Goal: Task Accomplishment & Management: Complete application form

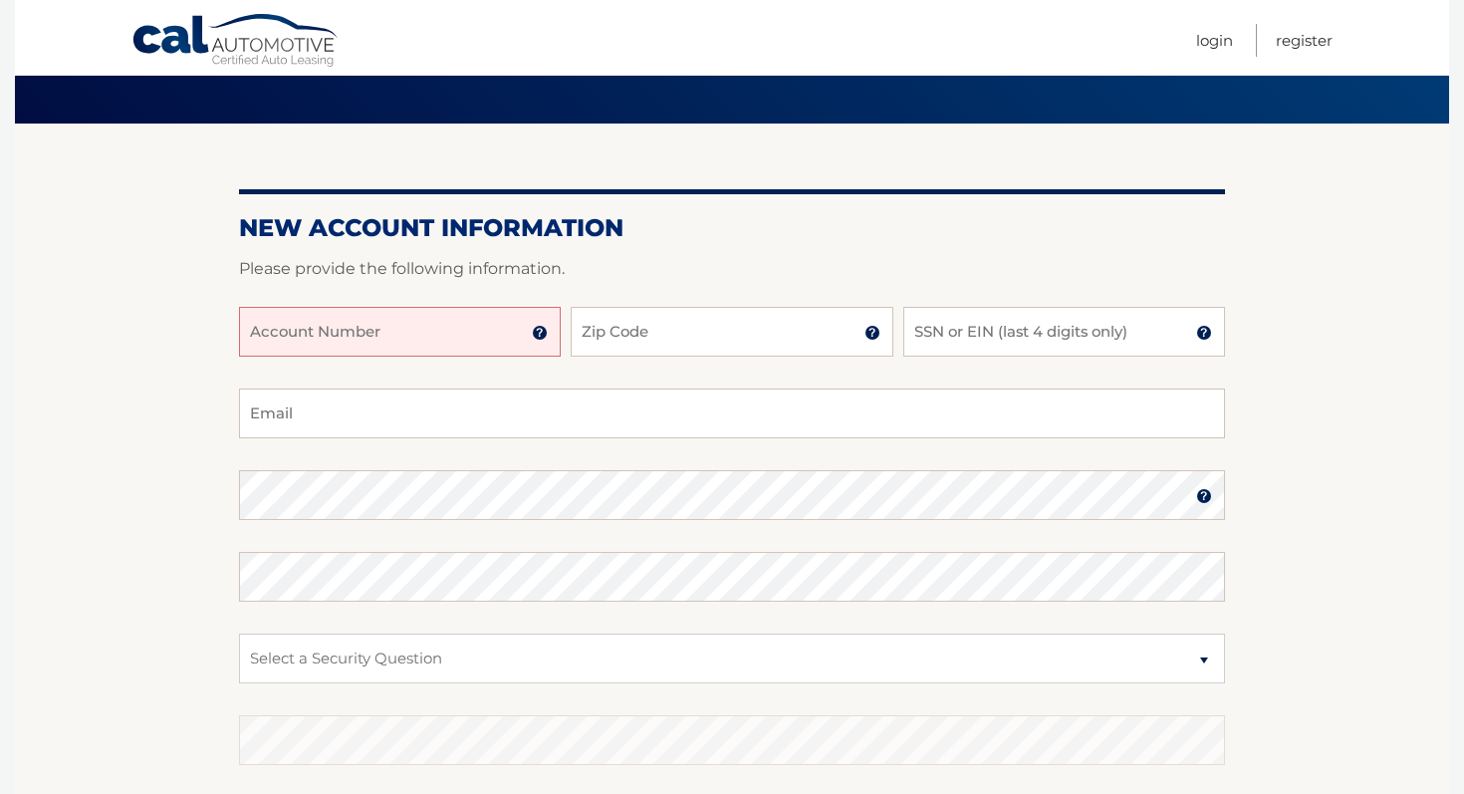
scroll to position [126, 0]
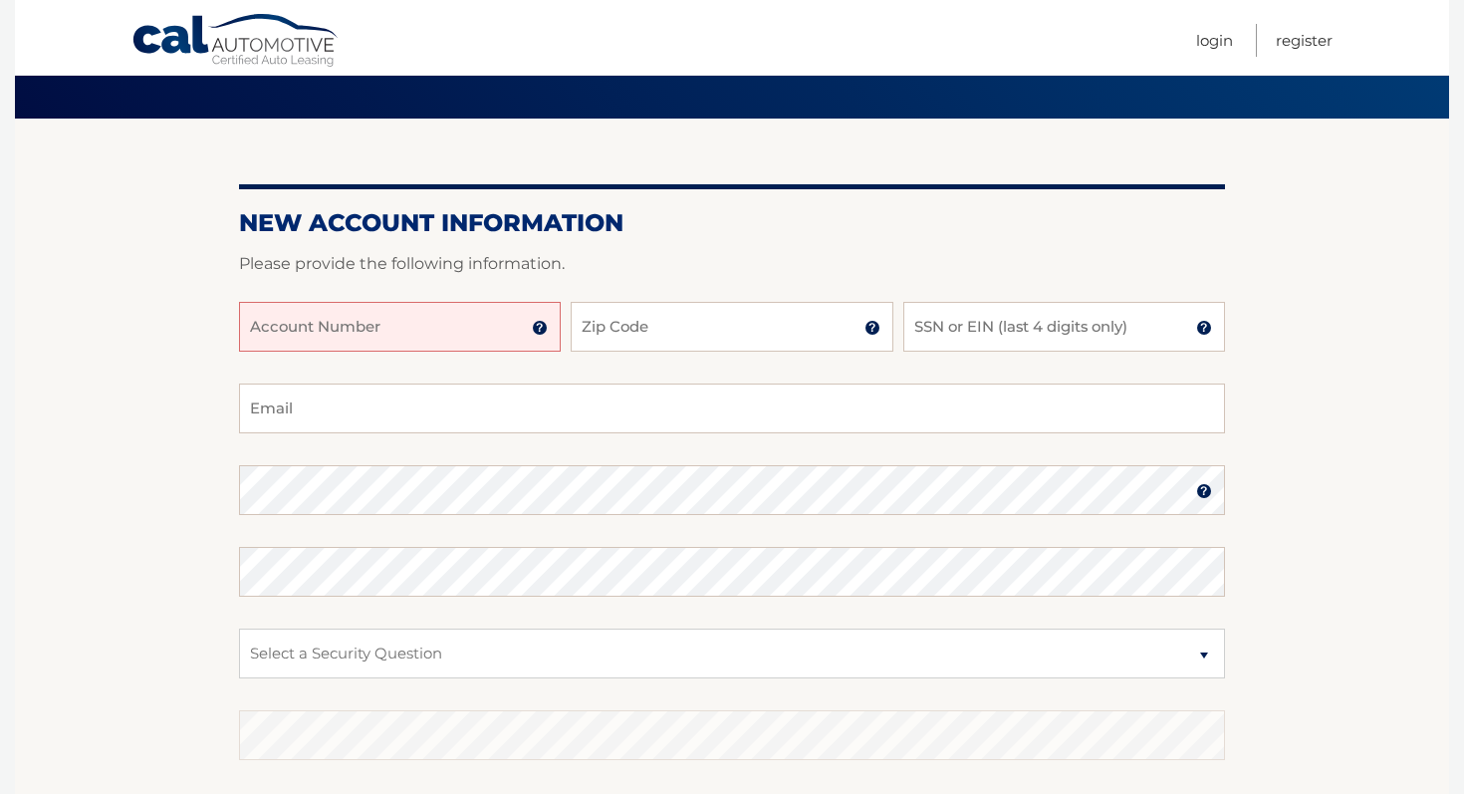
click at [422, 320] on input "Account Number" at bounding box center [400, 327] width 322 height 50
click at [944, 338] on input "SSN or EIN (last 4 digits only)" at bounding box center [1064, 327] width 322 height 50
type input "0"
type input "0288"
click at [752, 325] on input "Zip Code" at bounding box center [732, 327] width 322 height 50
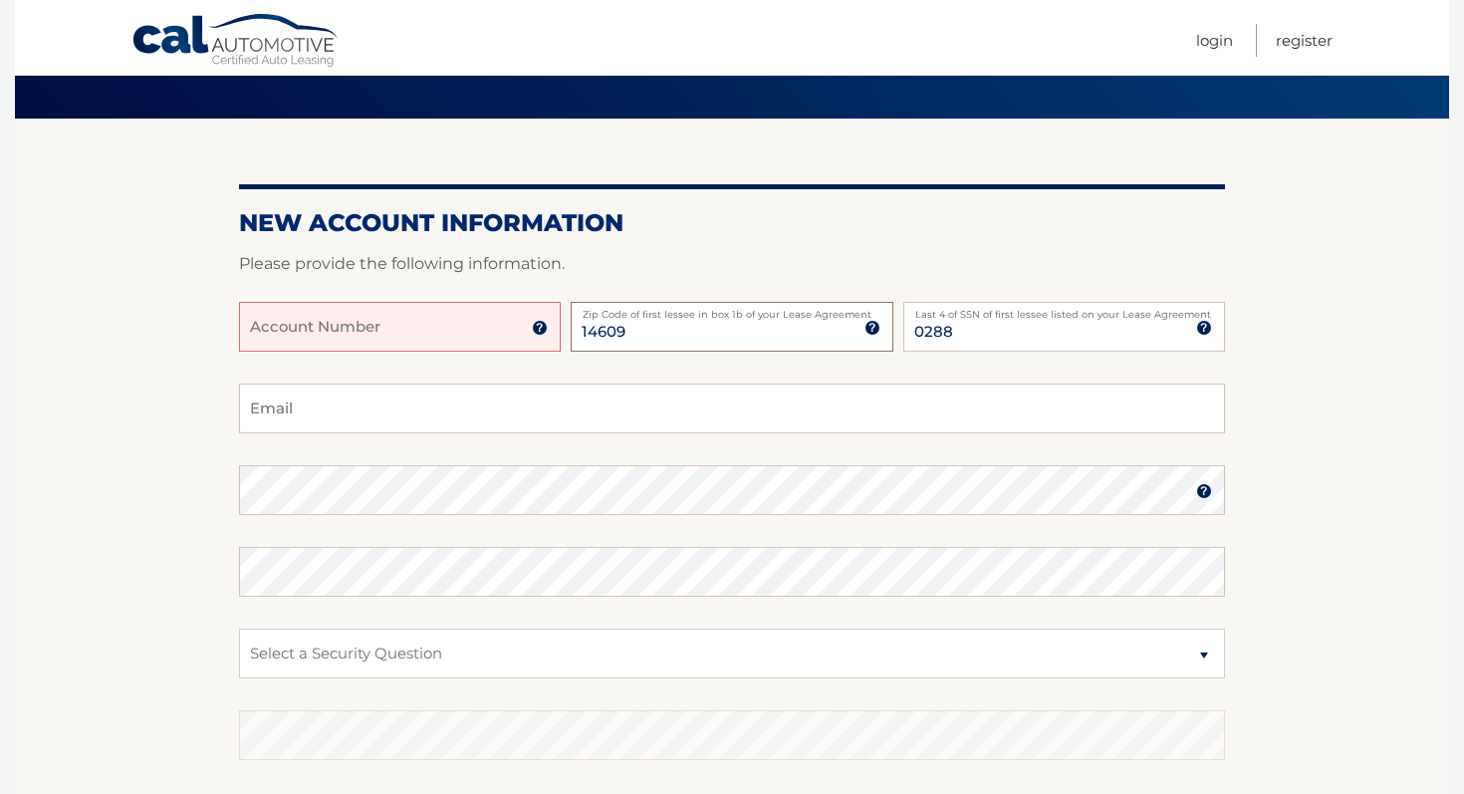
type input "14609"
click at [477, 337] on input "Account Number" at bounding box center [400, 327] width 322 height 50
click at [538, 333] on img at bounding box center [540, 328] width 16 height 16
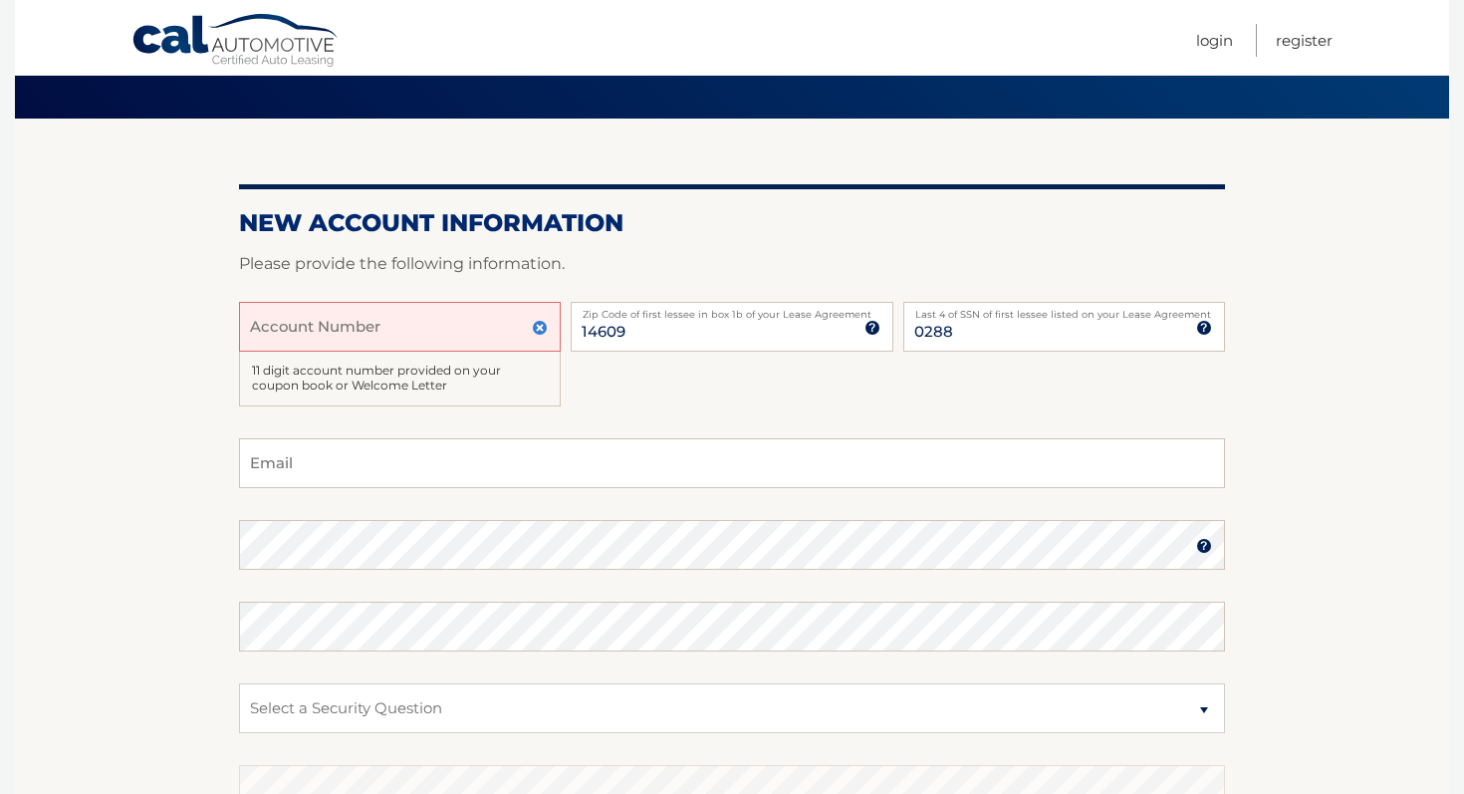
click at [453, 329] on input "Account Number" at bounding box center [400, 327] width 322 height 50
click at [164, 378] on section "New Account Information Please provide the following information. 6272501011 Ac…" at bounding box center [732, 535] width 1434 height 833
click at [359, 458] on input "Email" at bounding box center [732, 463] width 986 height 50
click at [304, 334] on input "6272501011" at bounding box center [400, 327] width 322 height 50
type input "627250 1011"
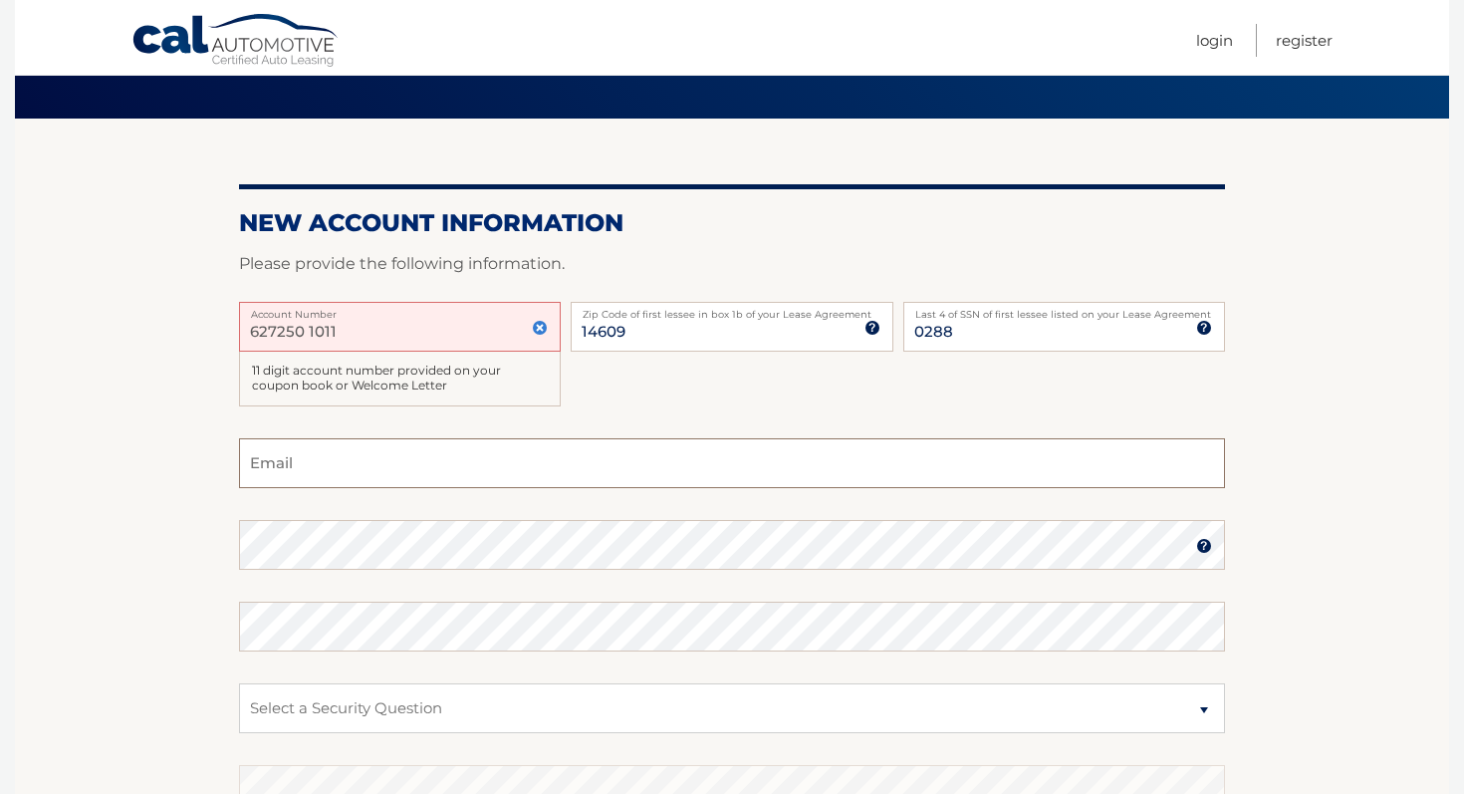
click at [378, 463] on input "Email" at bounding box center [732, 463] width 986 height 50
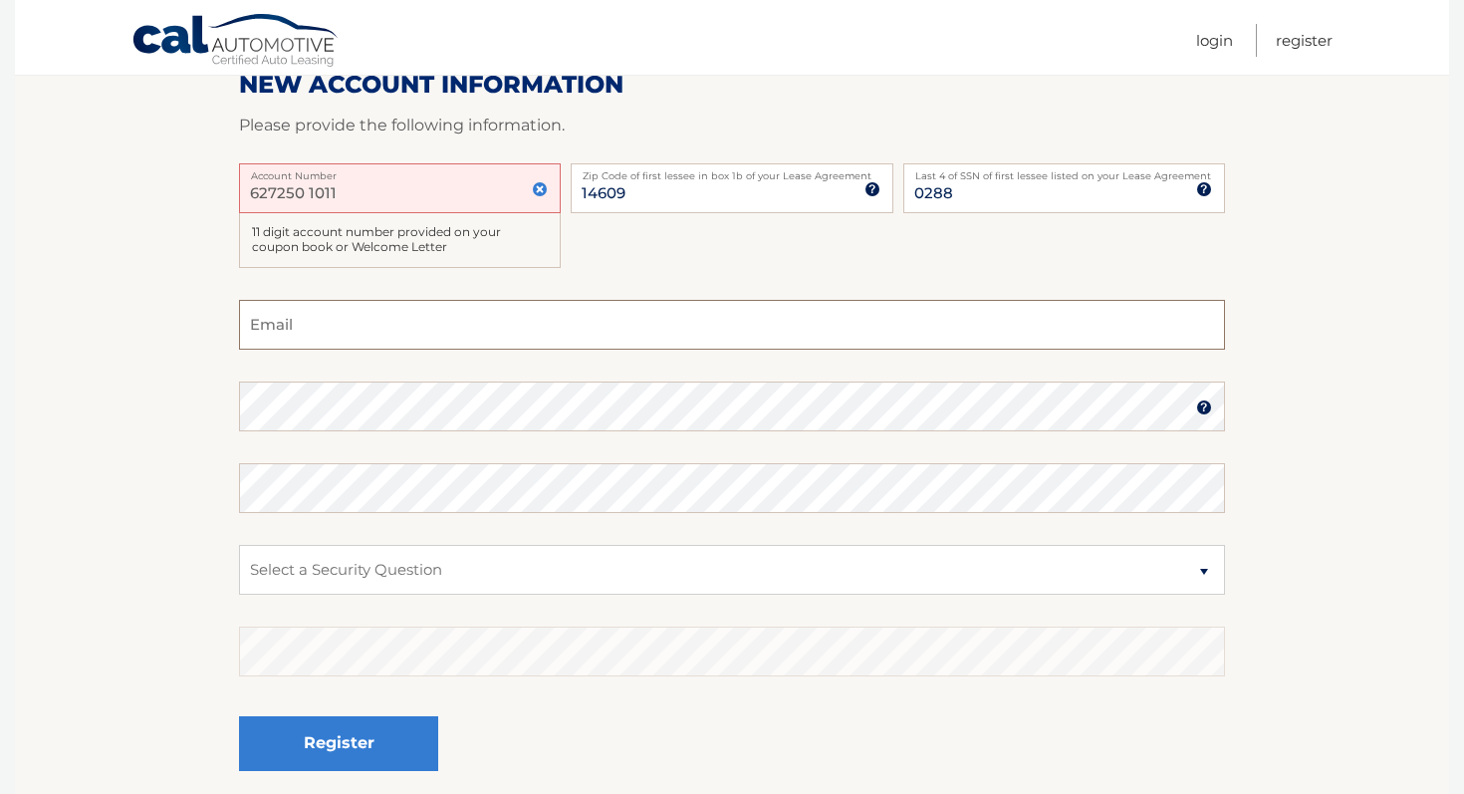
scroll to position [270, 0]
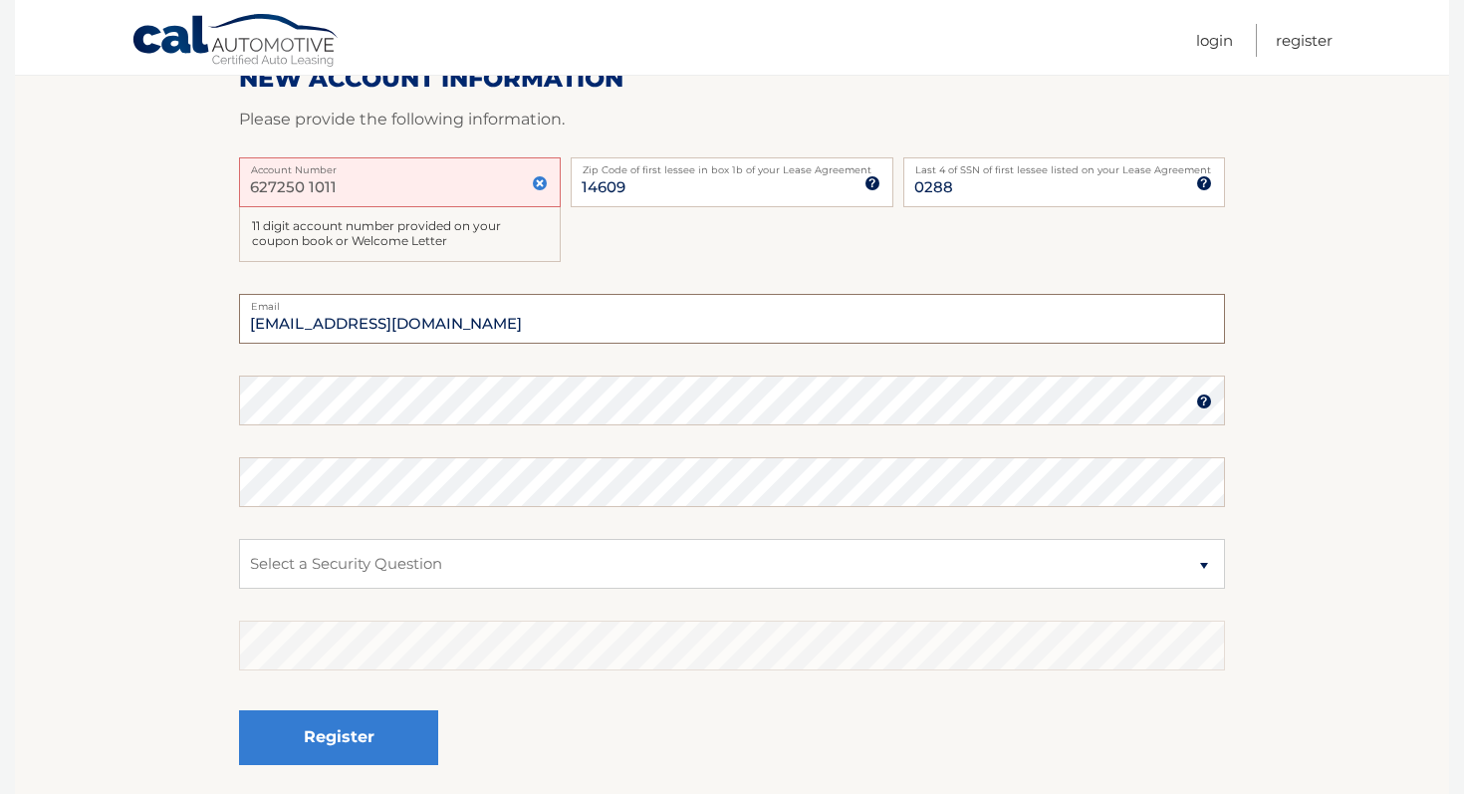
type input "lizburke2018@gmail.com"
click at [323, 563] on select "Select a Security Question What was the name of your elementary school? What is…" at bounding box center [732, 564] width 986 height 50
select select "2"
click at [239, 539] on select "Select a Security Question What was the name of your elementary school? What is…" at bounding box center [732, 564] width 986 height 50
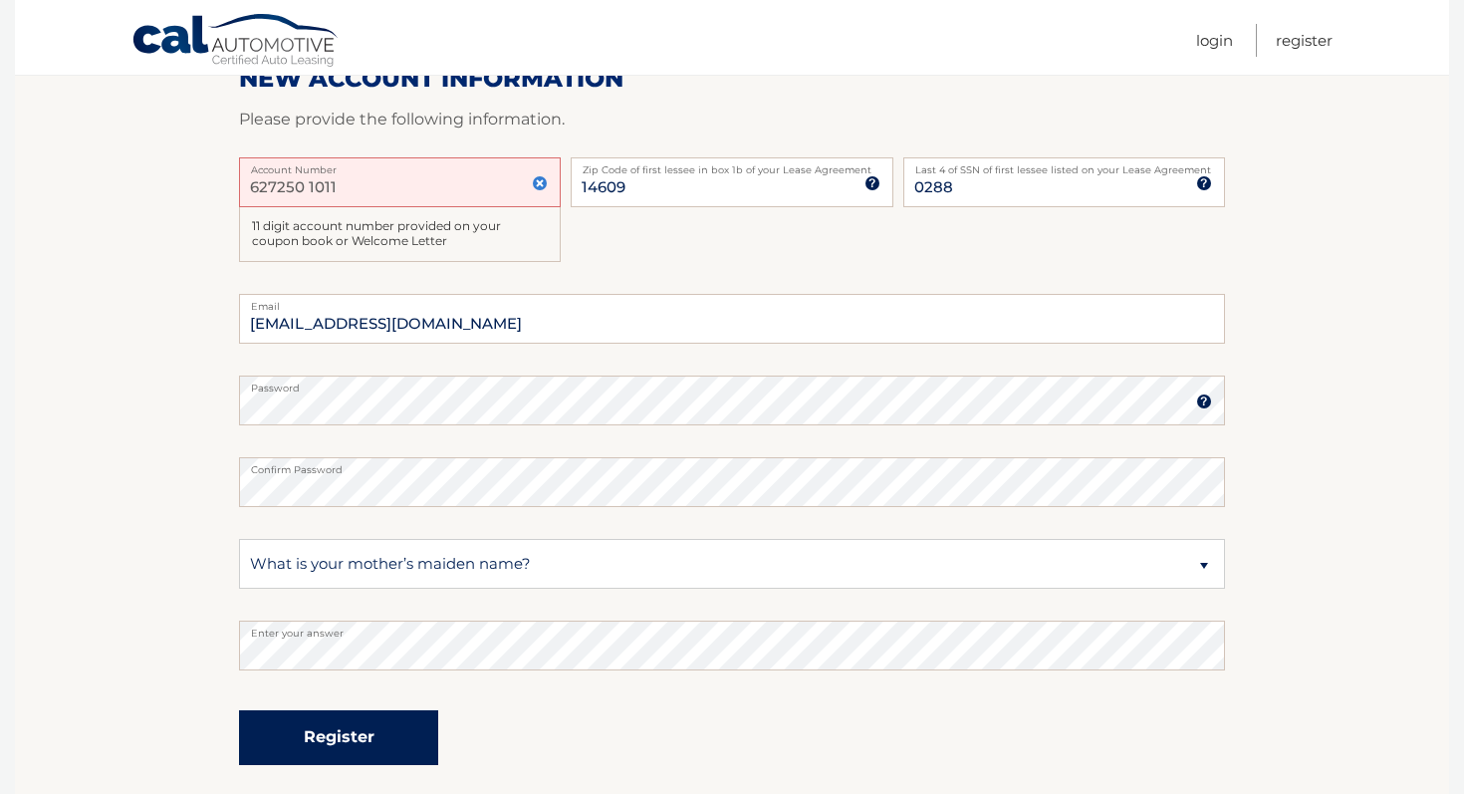
click at [311, 741] on button "Register" at bounding box center [338, 737] width 199 height 55
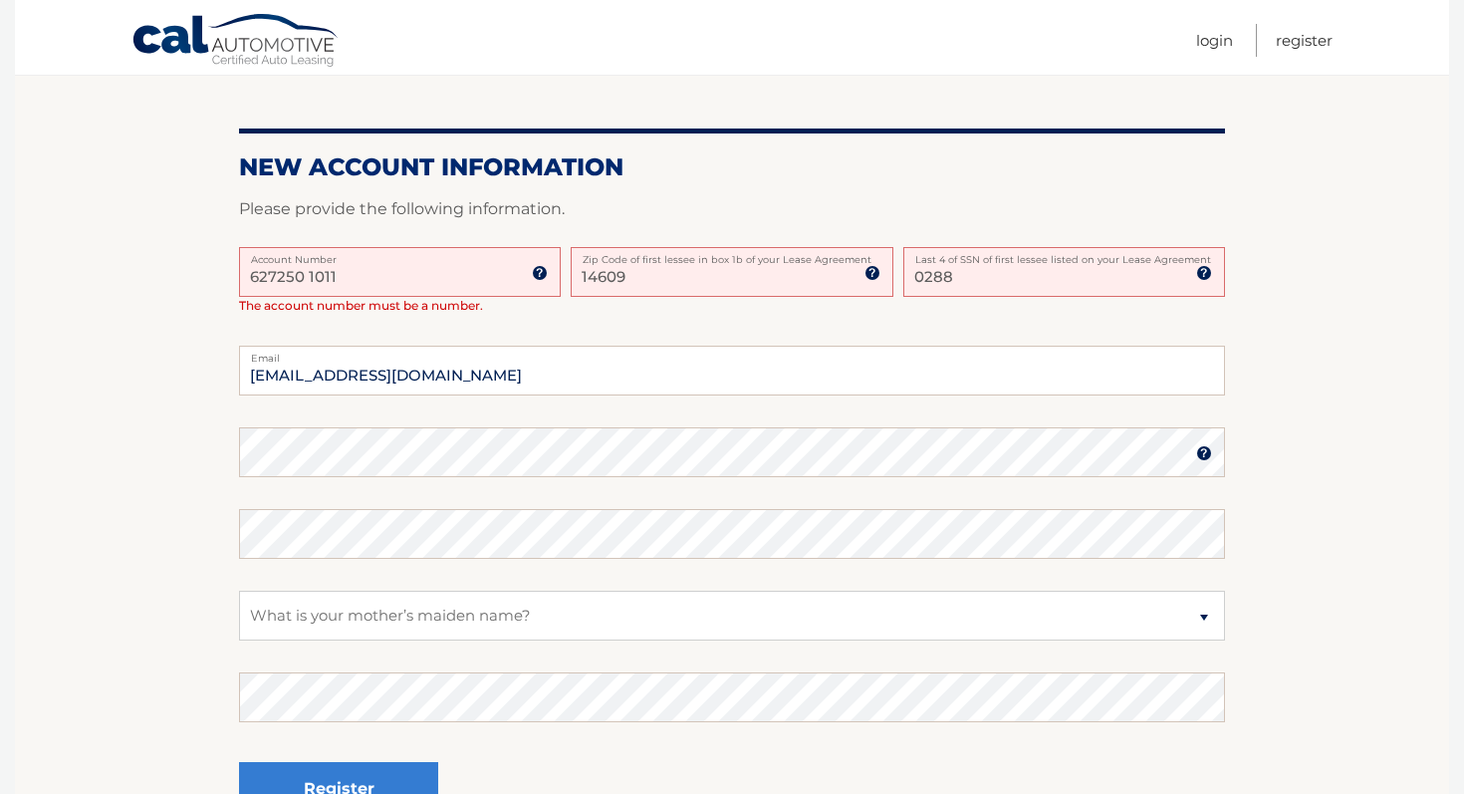
scroll to position [424, 0]
click at [308, 275] on input "627250 1011" at bounding box center [400, 271] width 322 height 50
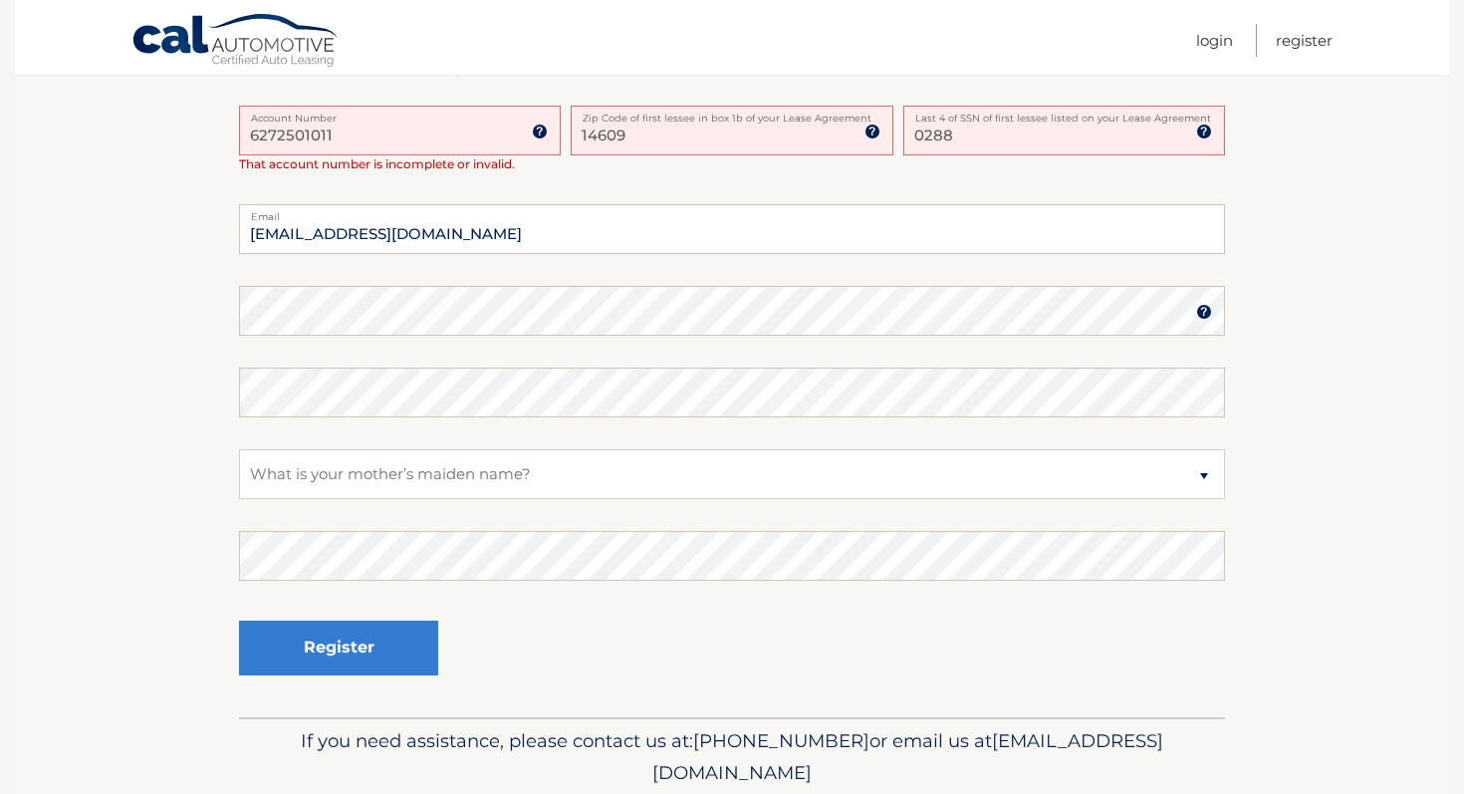
scroll to position [587, 0]
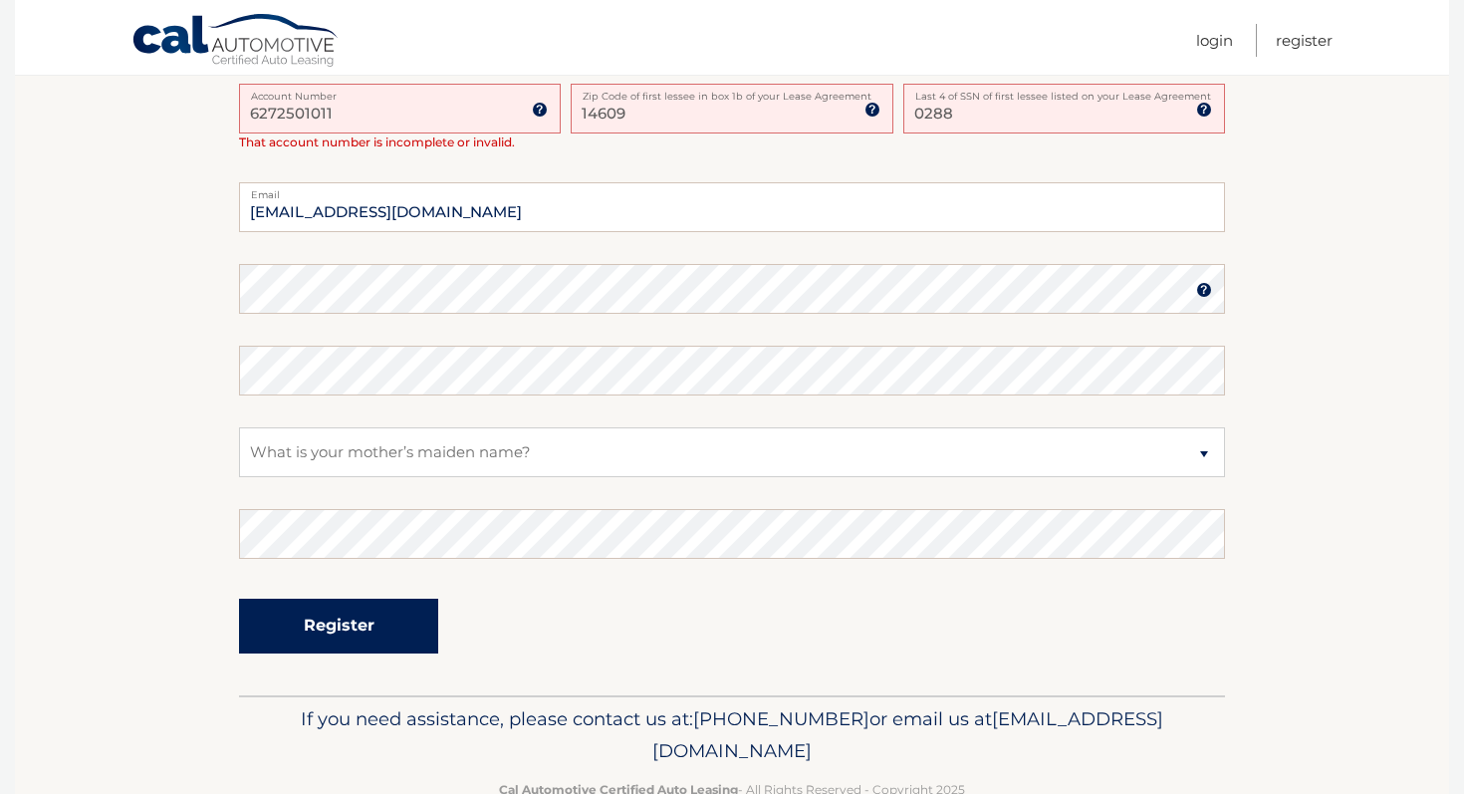
type input "6272501011"
click at [346, 617] on button "Register" at bounding box center [338, 626] width 199 height 55
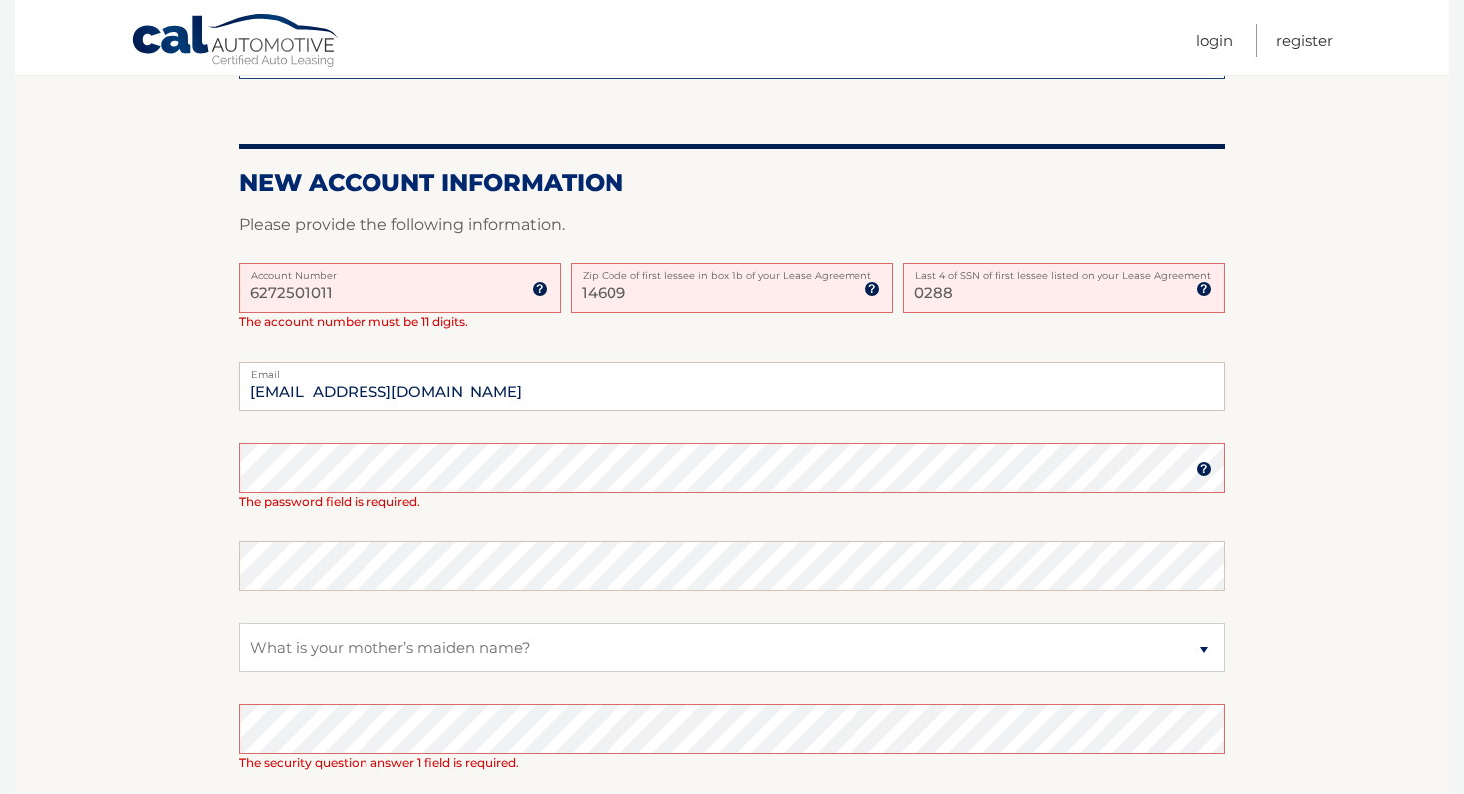
scroll to position [383, 0]
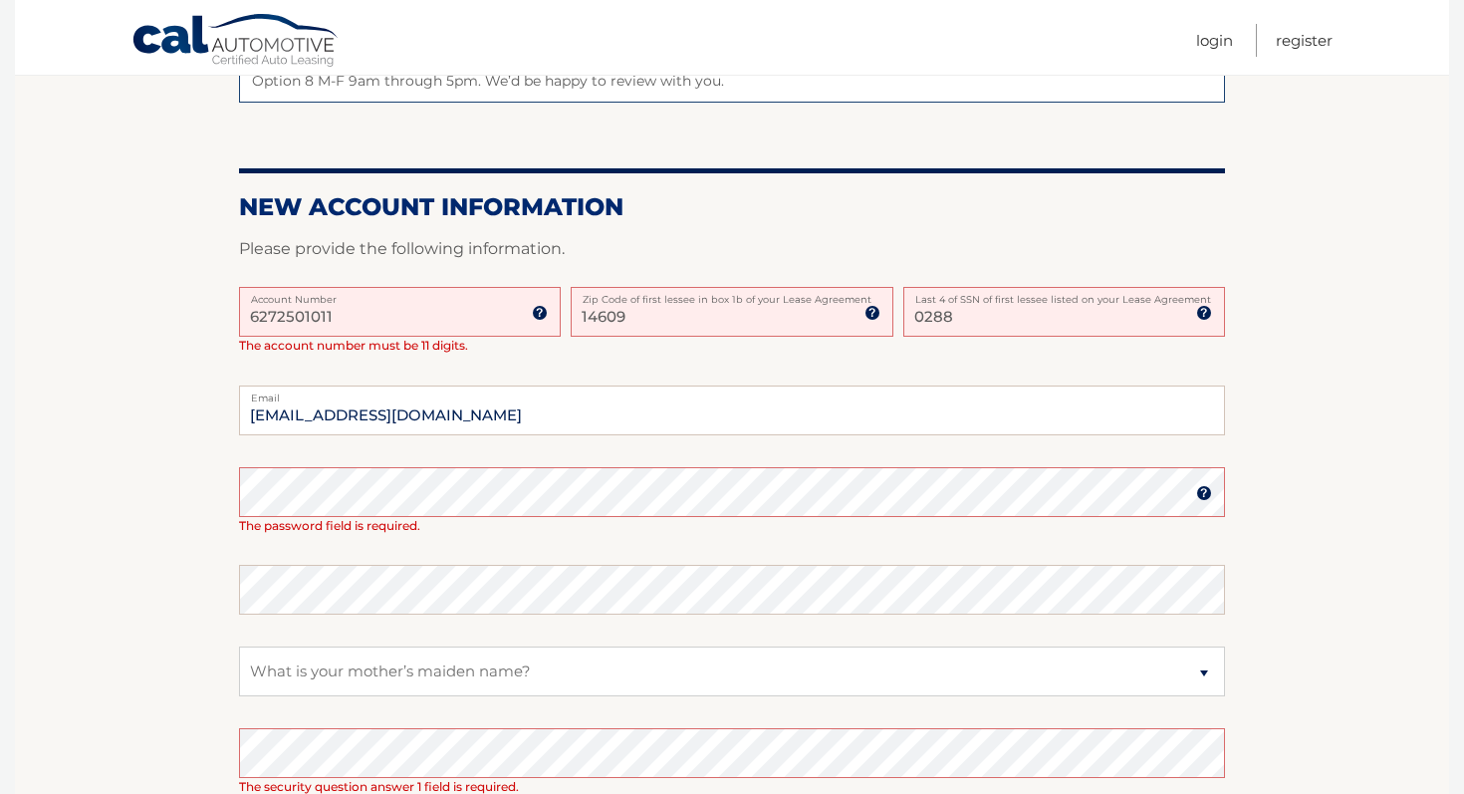
click at [405, 319] on input "6272501011" at bounding box center [400, 312] width 322 height 50
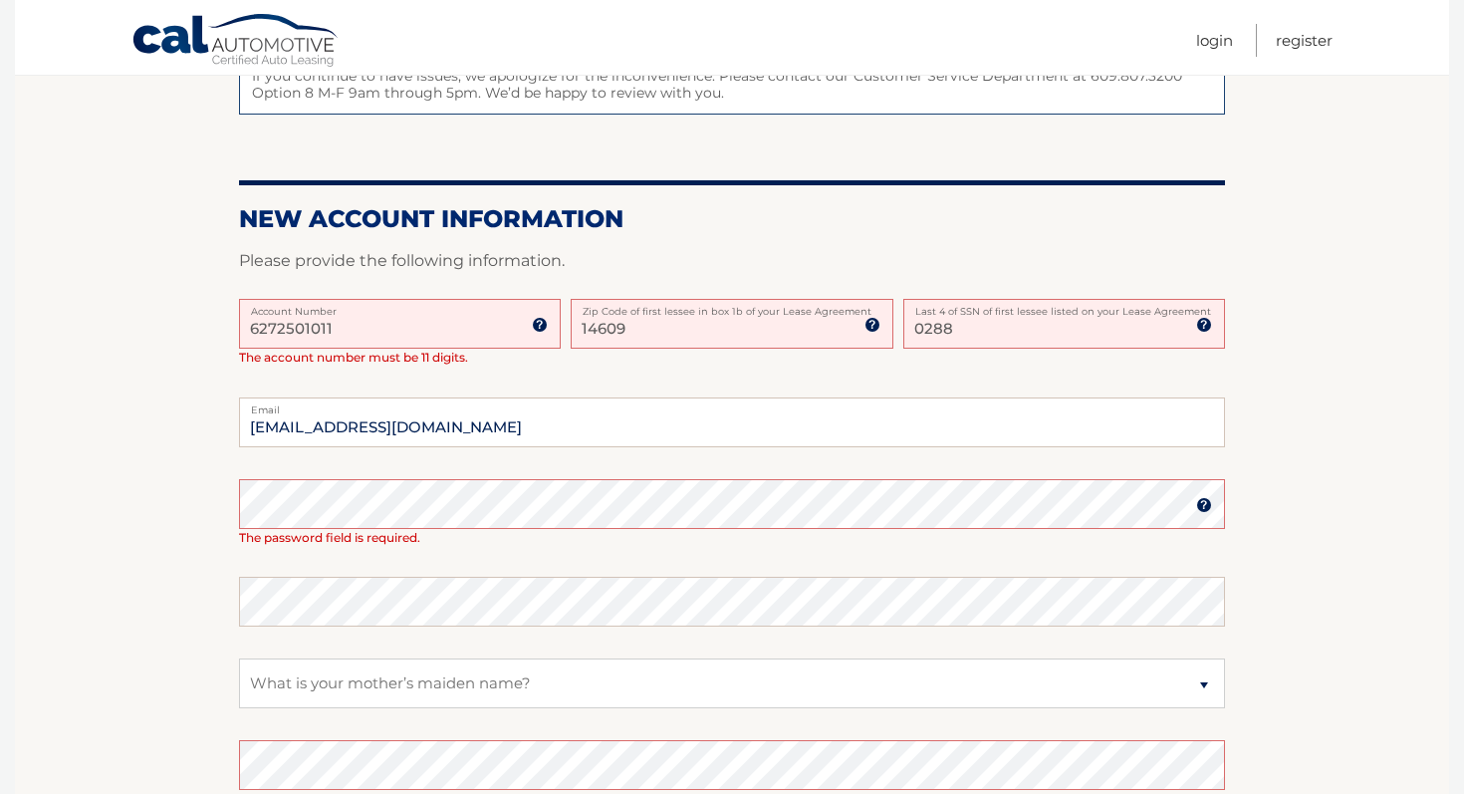
scroll to position [379, 0]
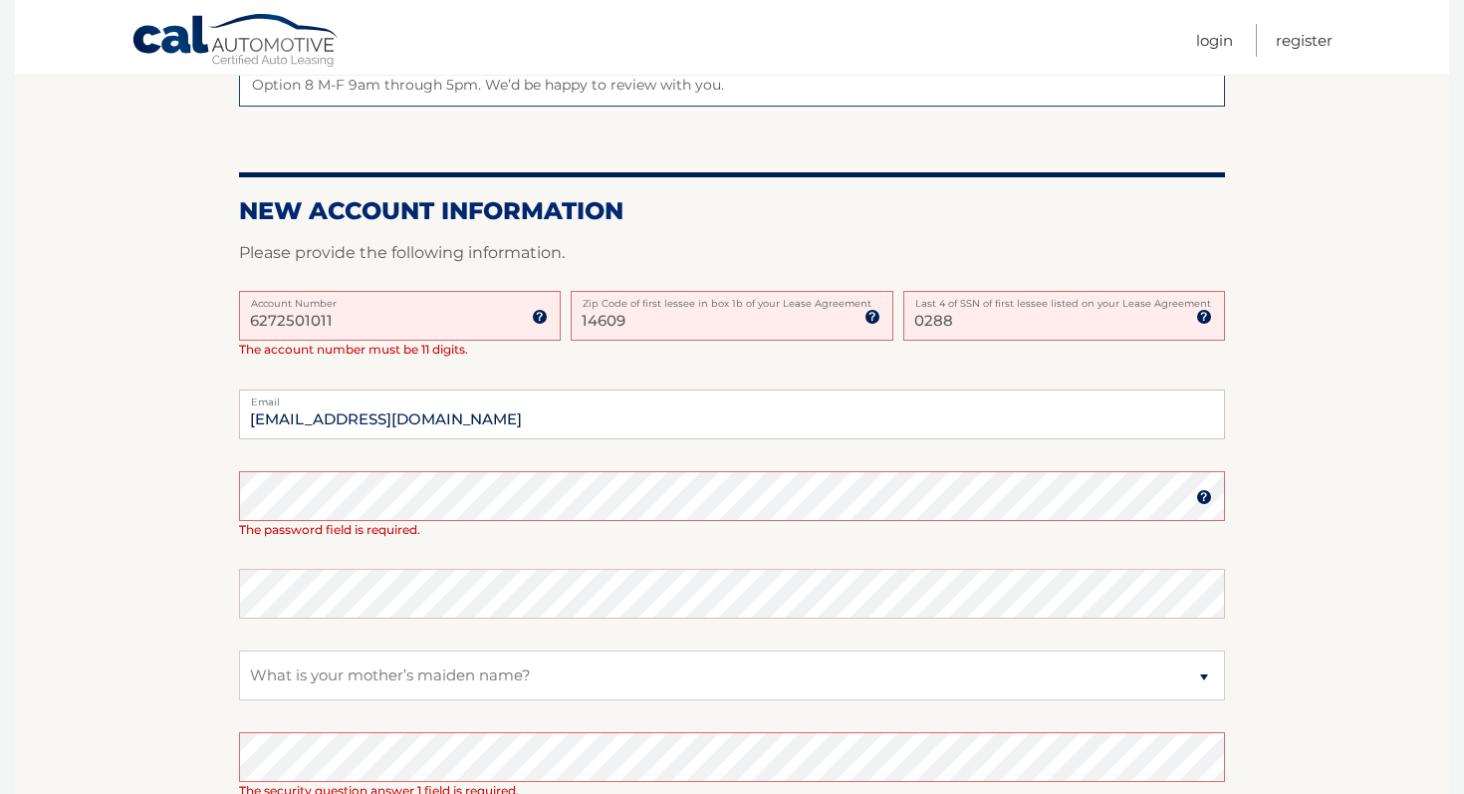
click at [539, 317] on img at bounding box center [540, 317] width 16 height 16
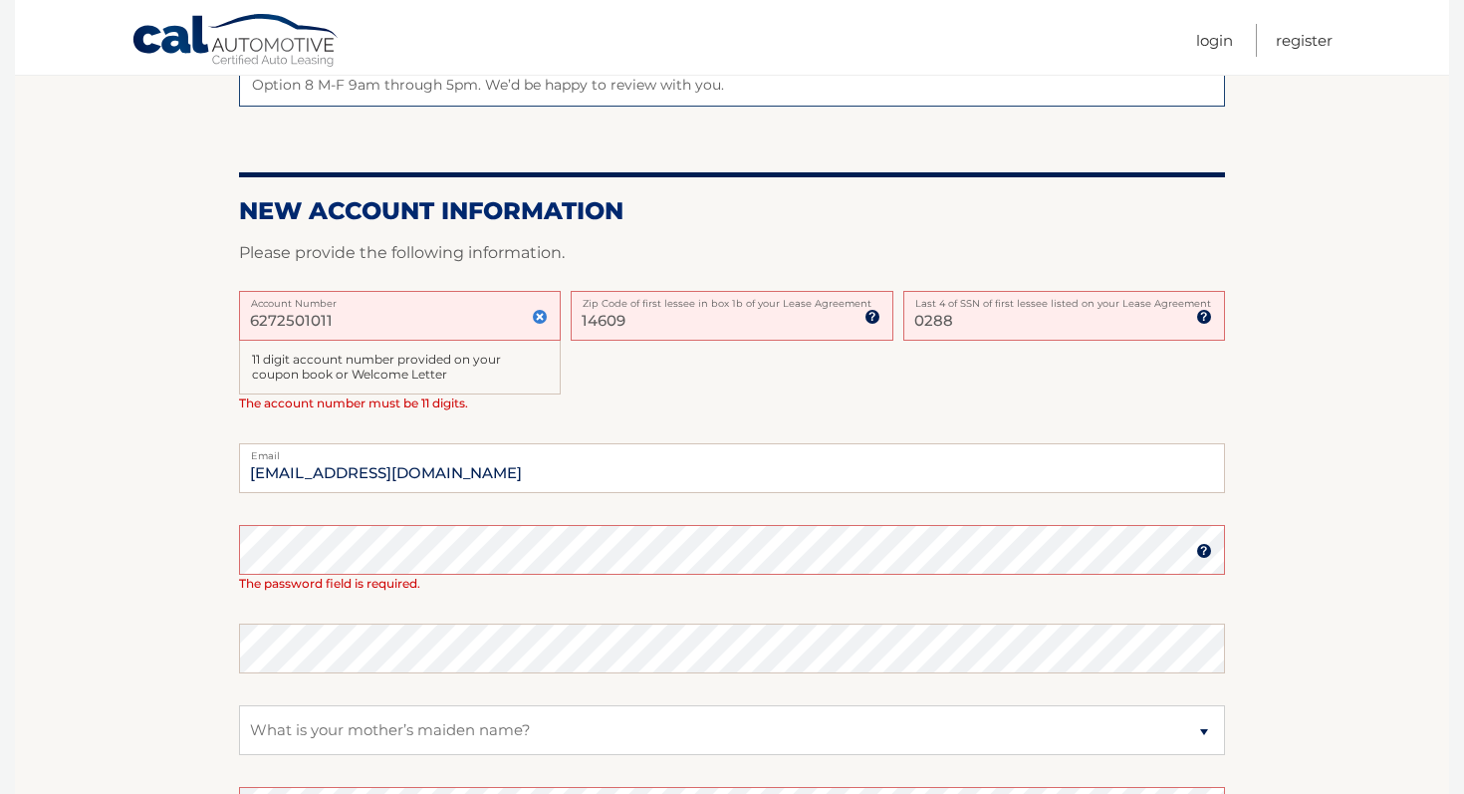
click at [438, 367] on div "11 digit account number provided on your coupon book or Welcome Letter" at bounding box center [400, 368] width 322 height 55
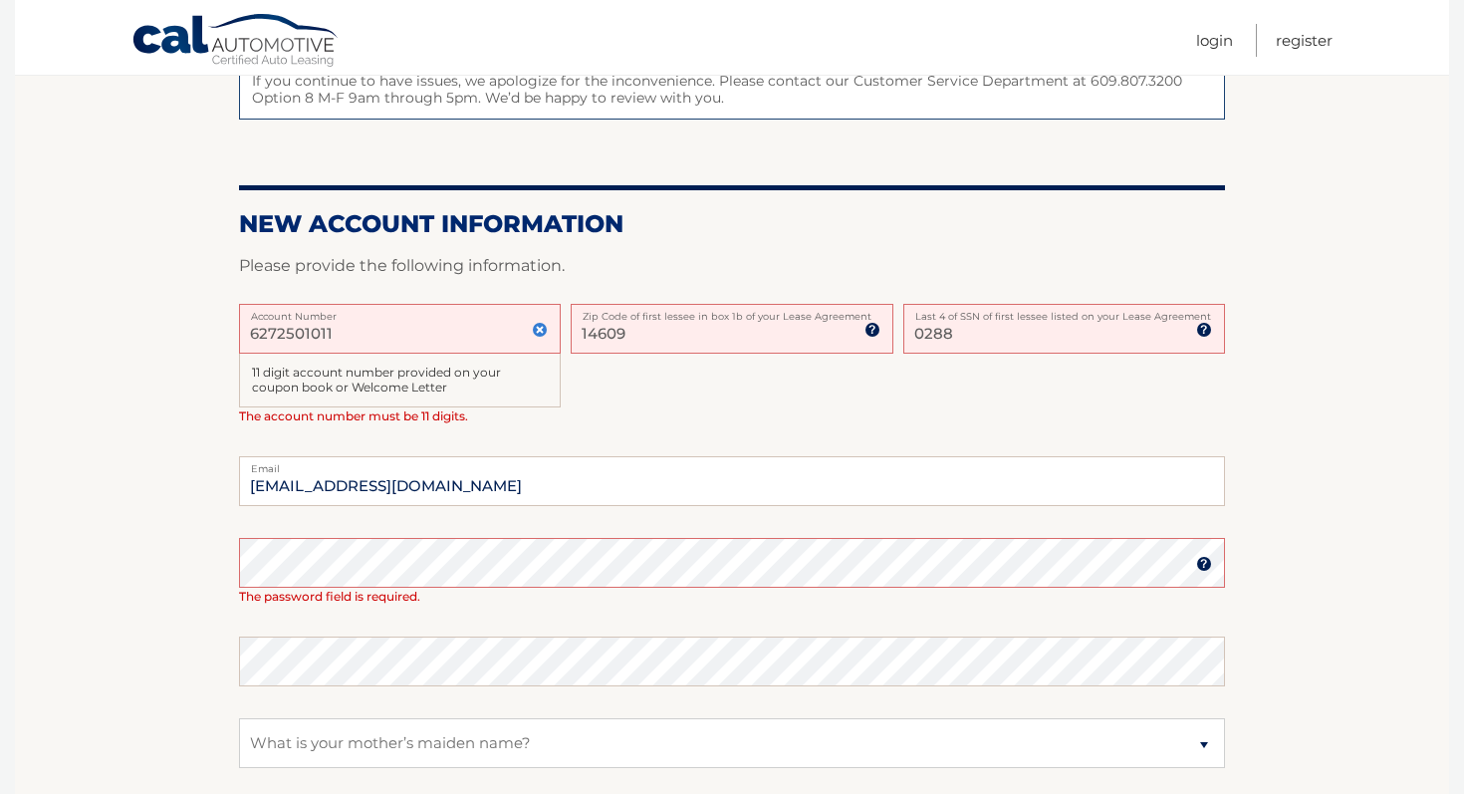
scroll to position [381, 0]
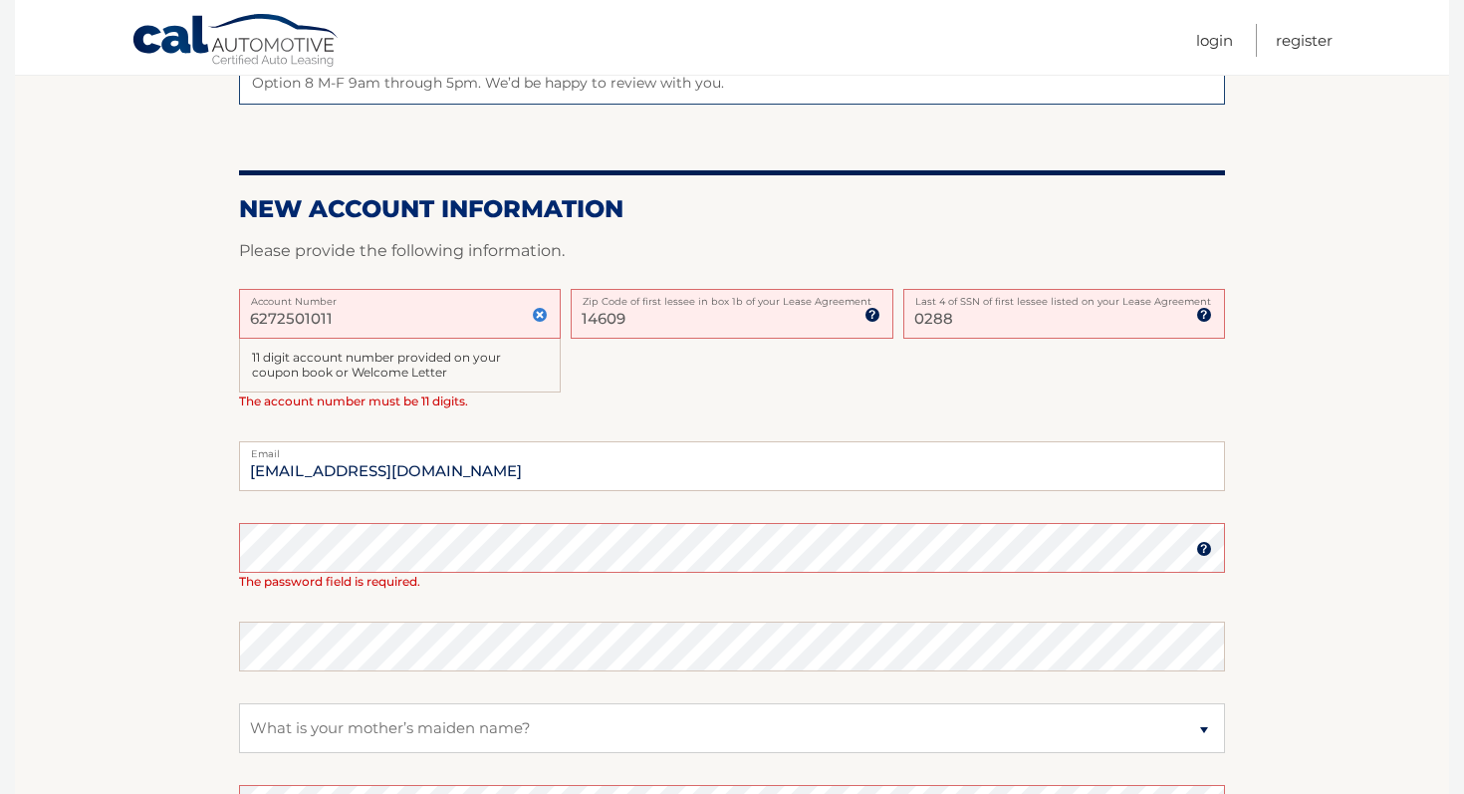
click at [541, 314] on img at bounding box center [540, 315] width 16 height 16
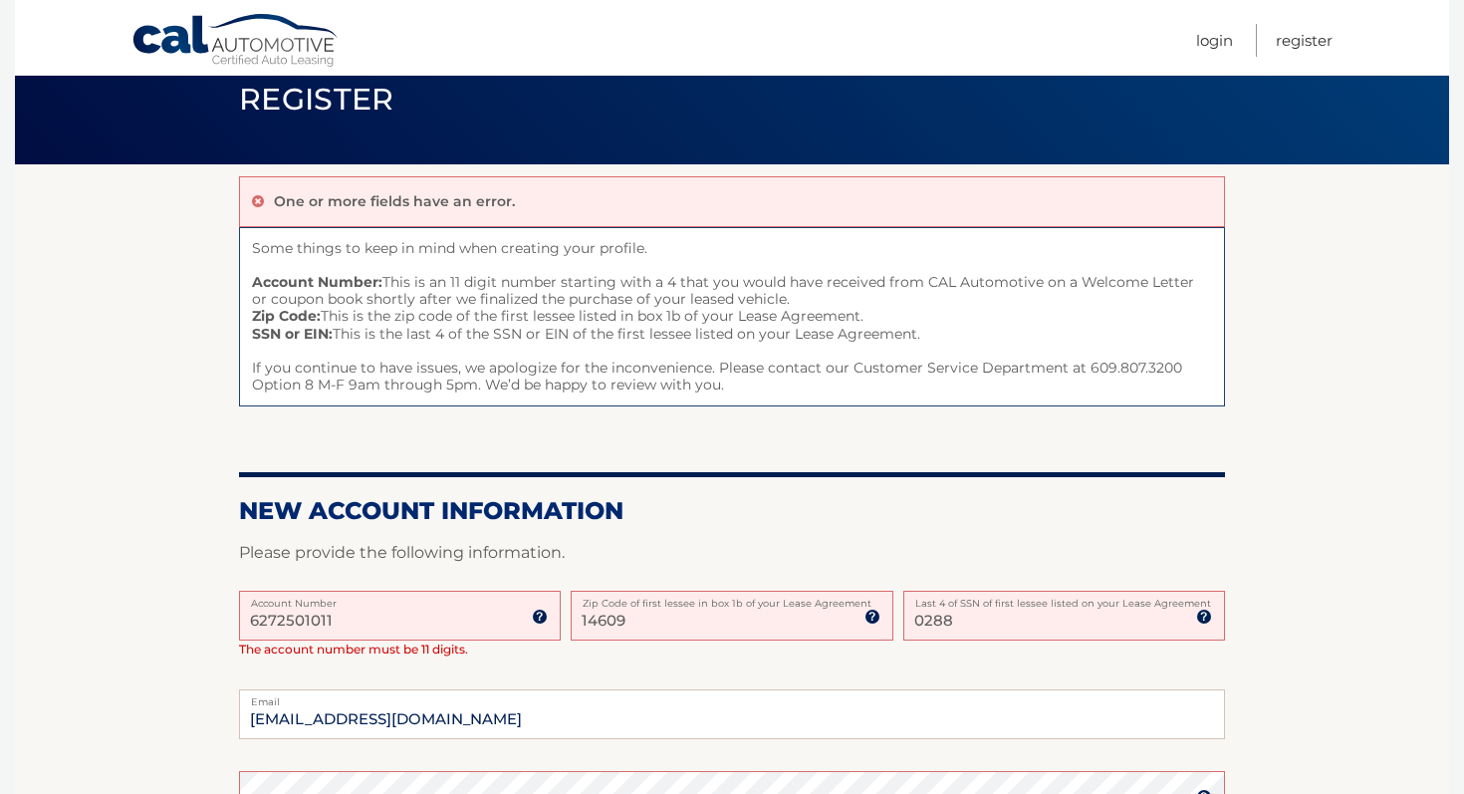
scroll to position [0, 0]
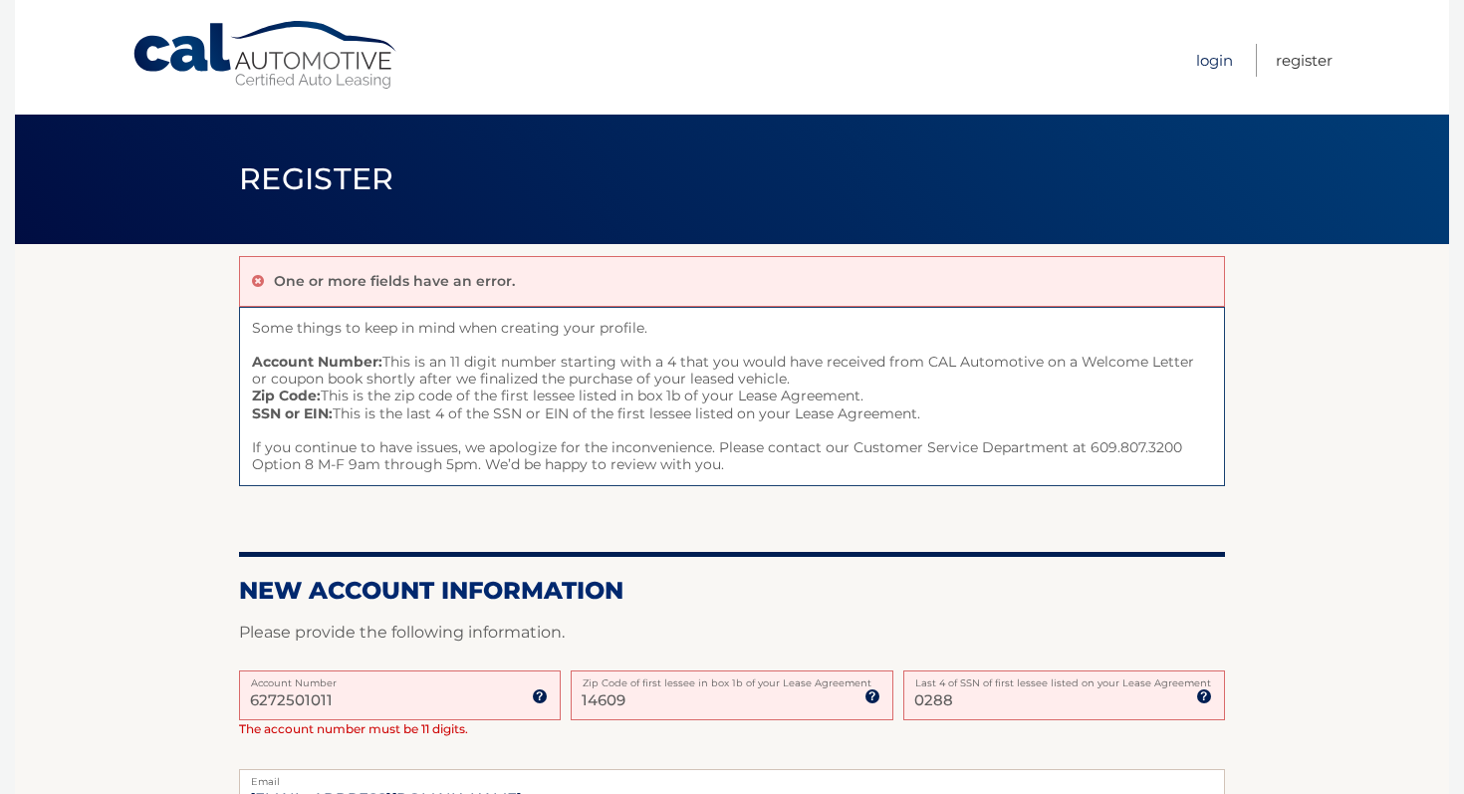
click at [1216, 61] on link "Login" at bounding box center [1214, 60] width 37 height 33
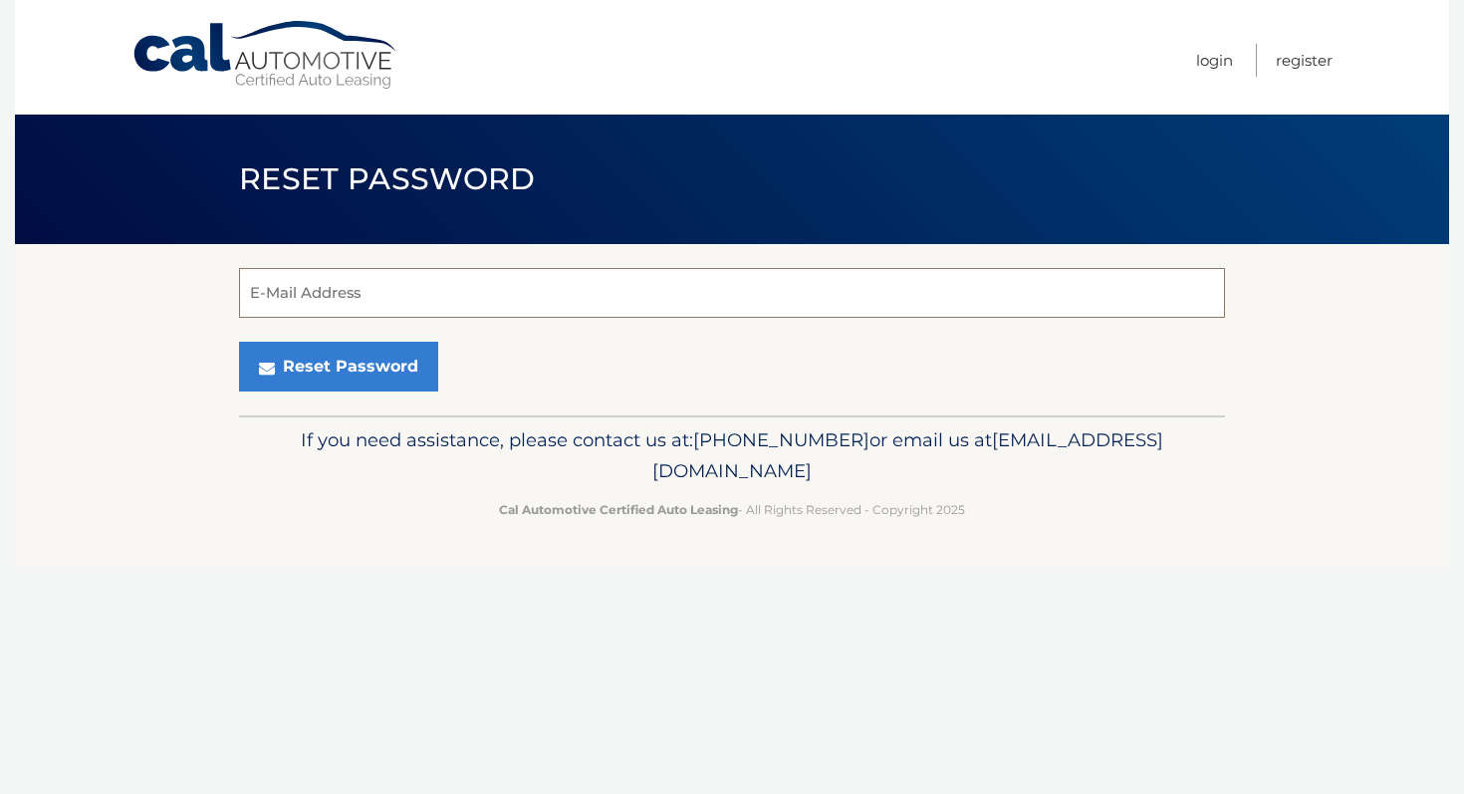
click at [614, 290] on input "E-Mail Address" at bounding box center [732, 293] width 986 height 50
type input "[EMAIL_ADDRESS][DOMAIN_NAME]"
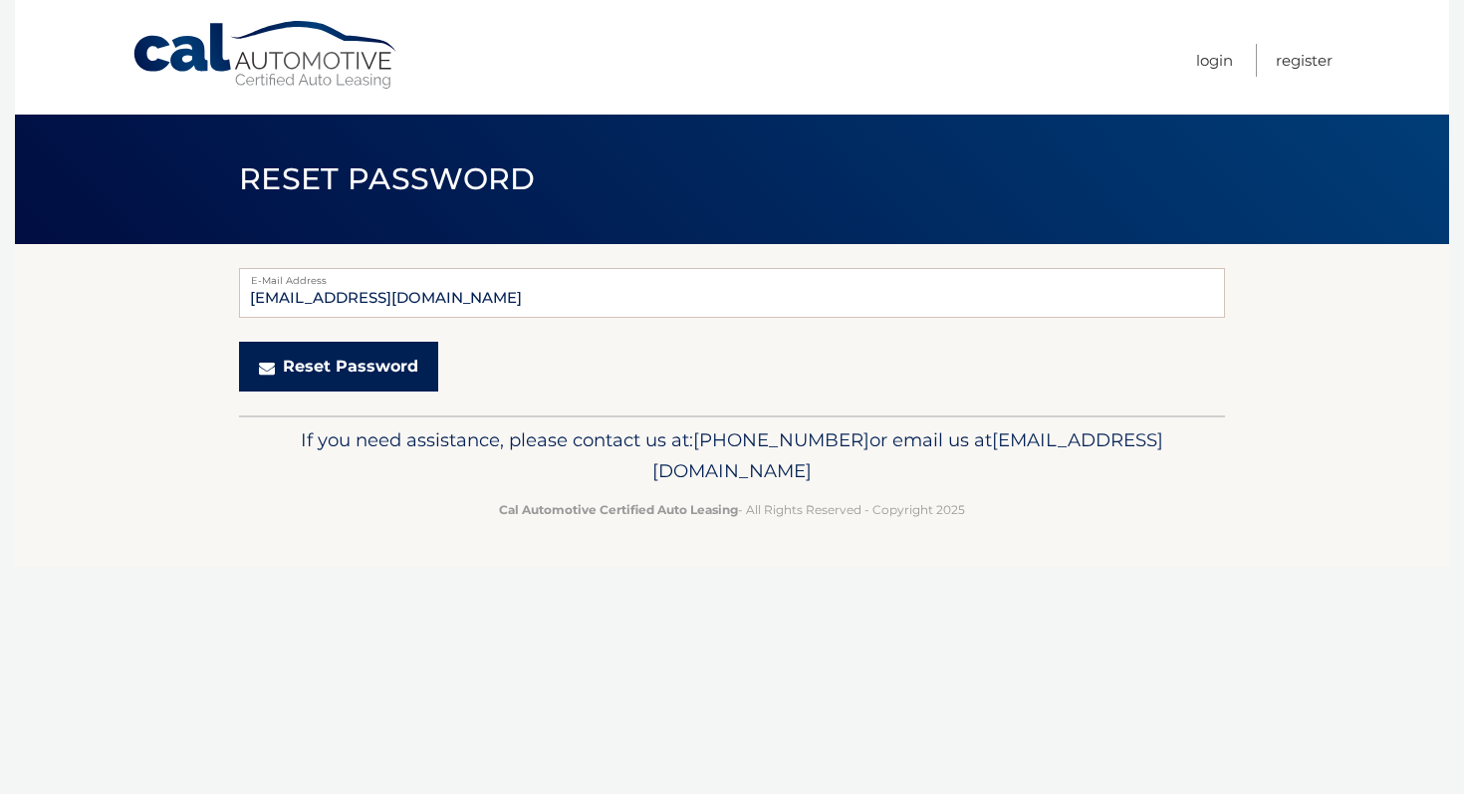
click at [351, 370] on button "Reset Password" at bounding box center [338, 367] width 199 height 50
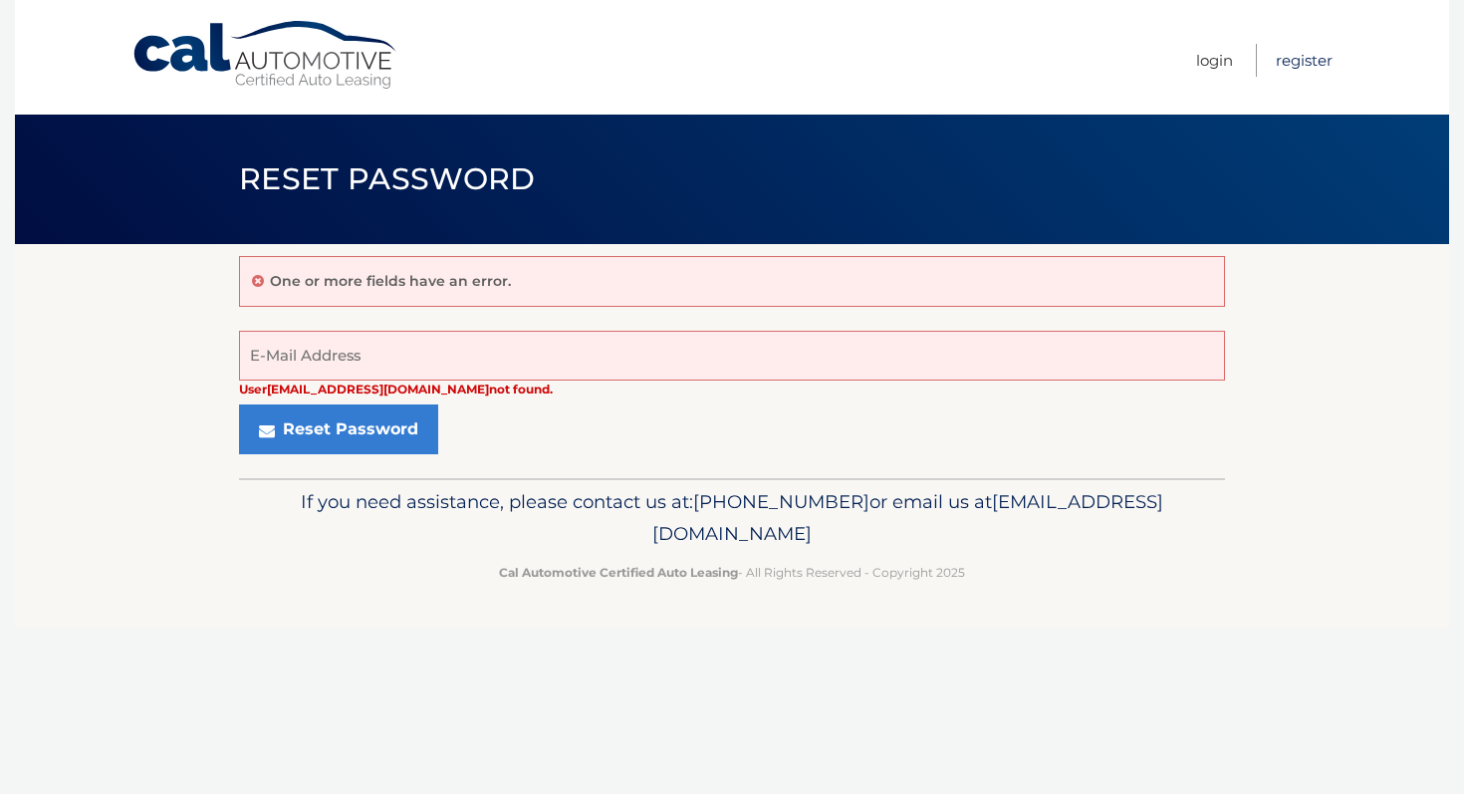
click at [1302, 55] on link "Register" at bounding box center [1304, 60] width 57 height 33
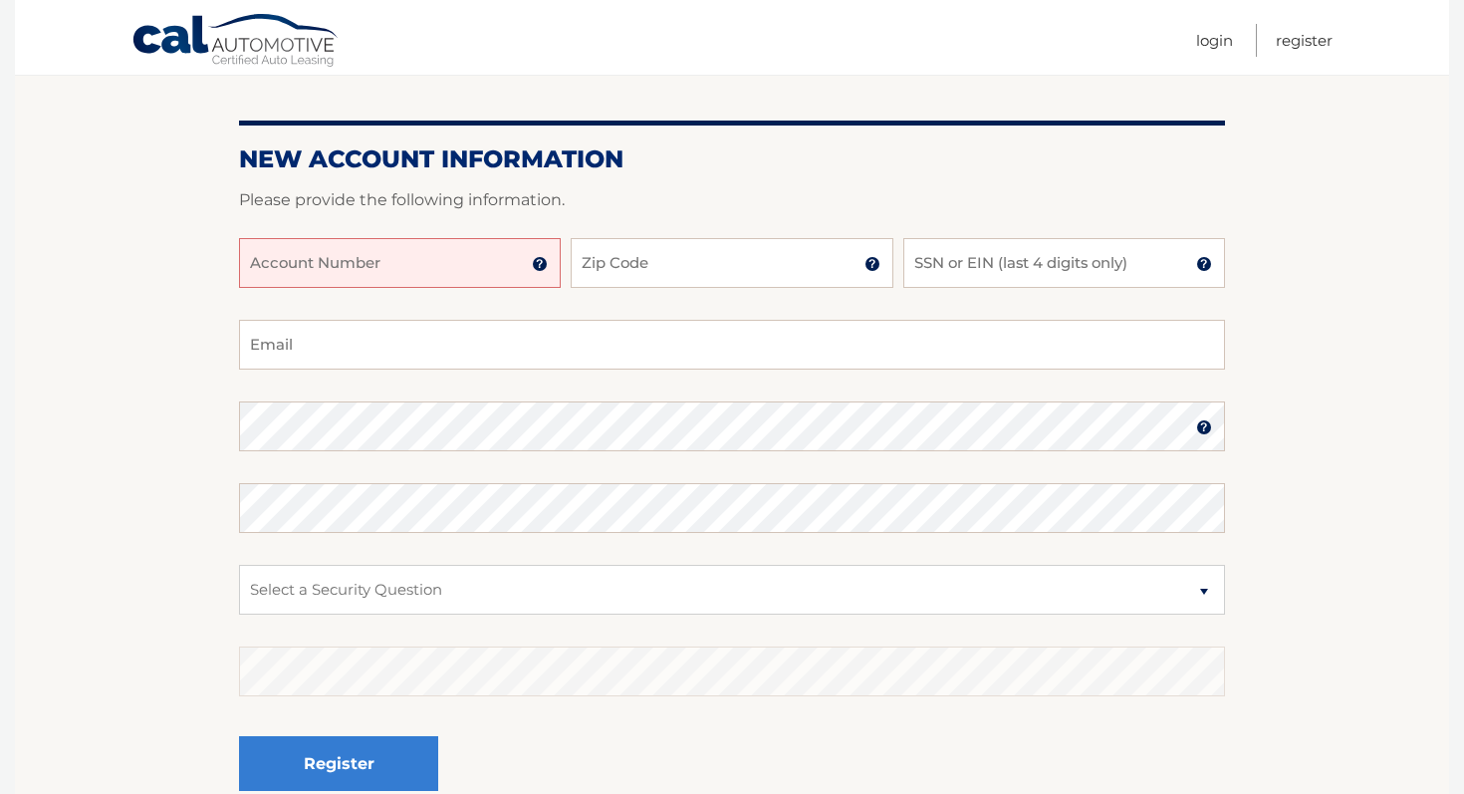
scroll to position [195, 0]
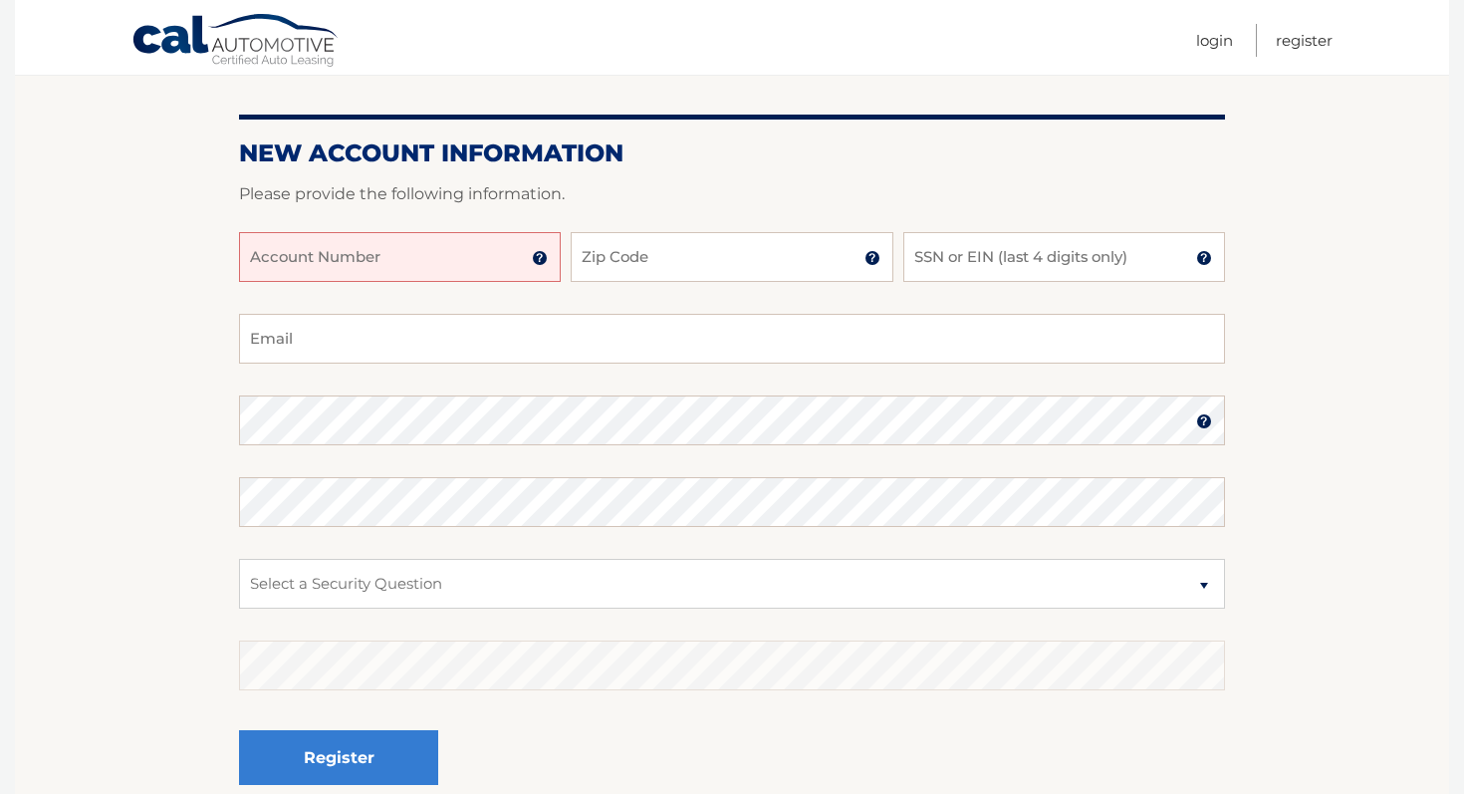
click at [543, 261] on img at bounding box center [540, 258] width 16 height 16
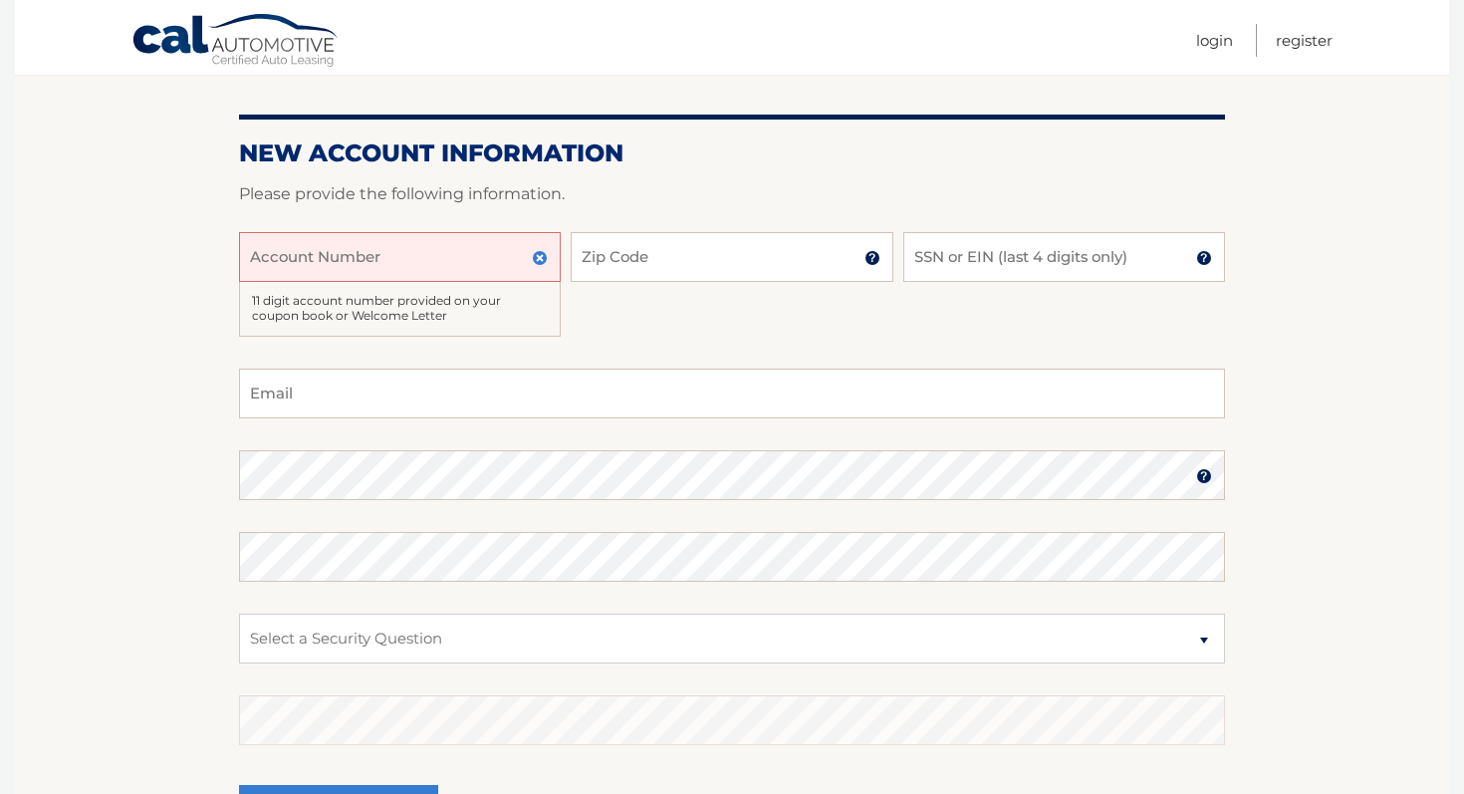
click at [543, 261] on img at bounding box center [540, 258] width 16 height 16
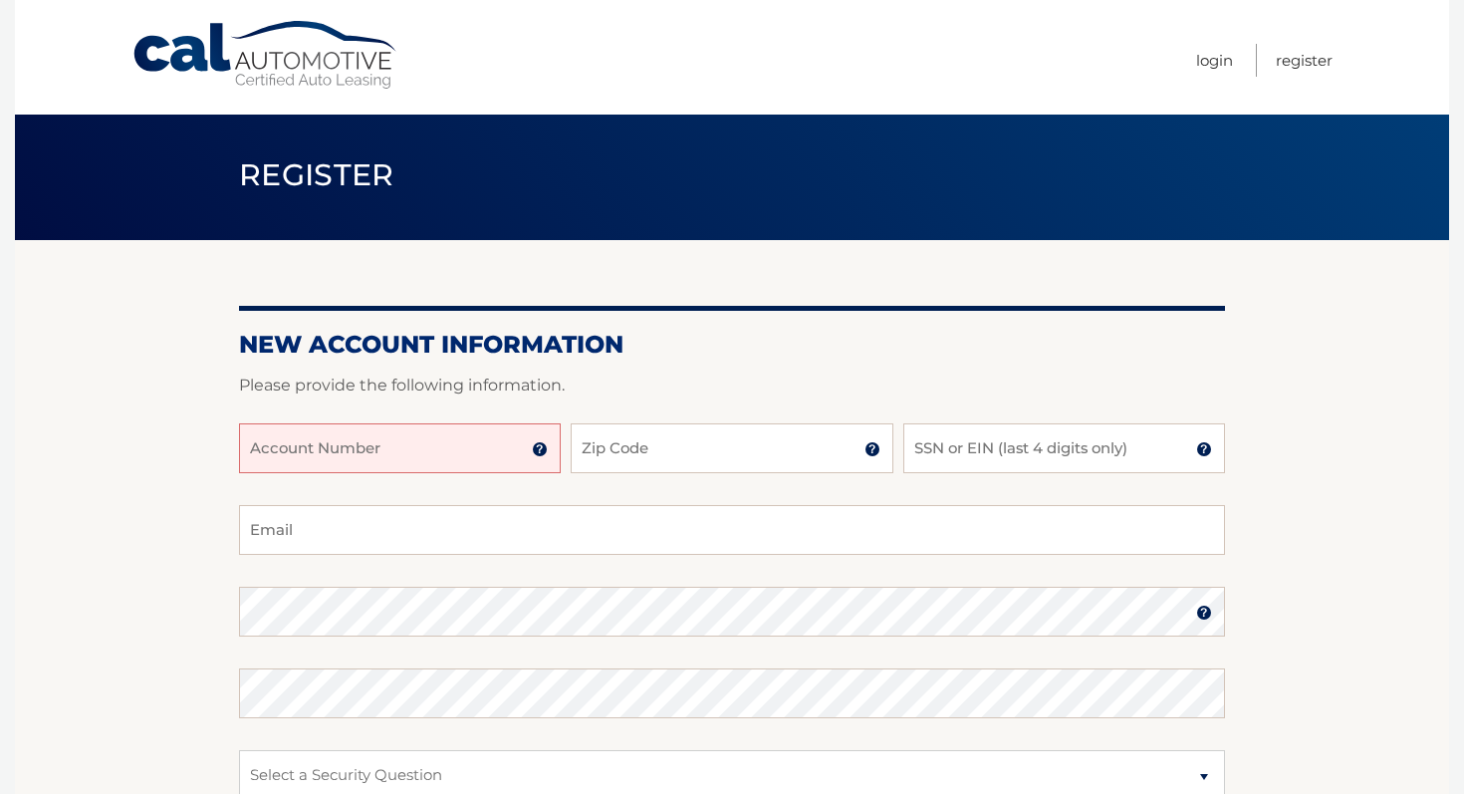
scroll to position [0, 0]
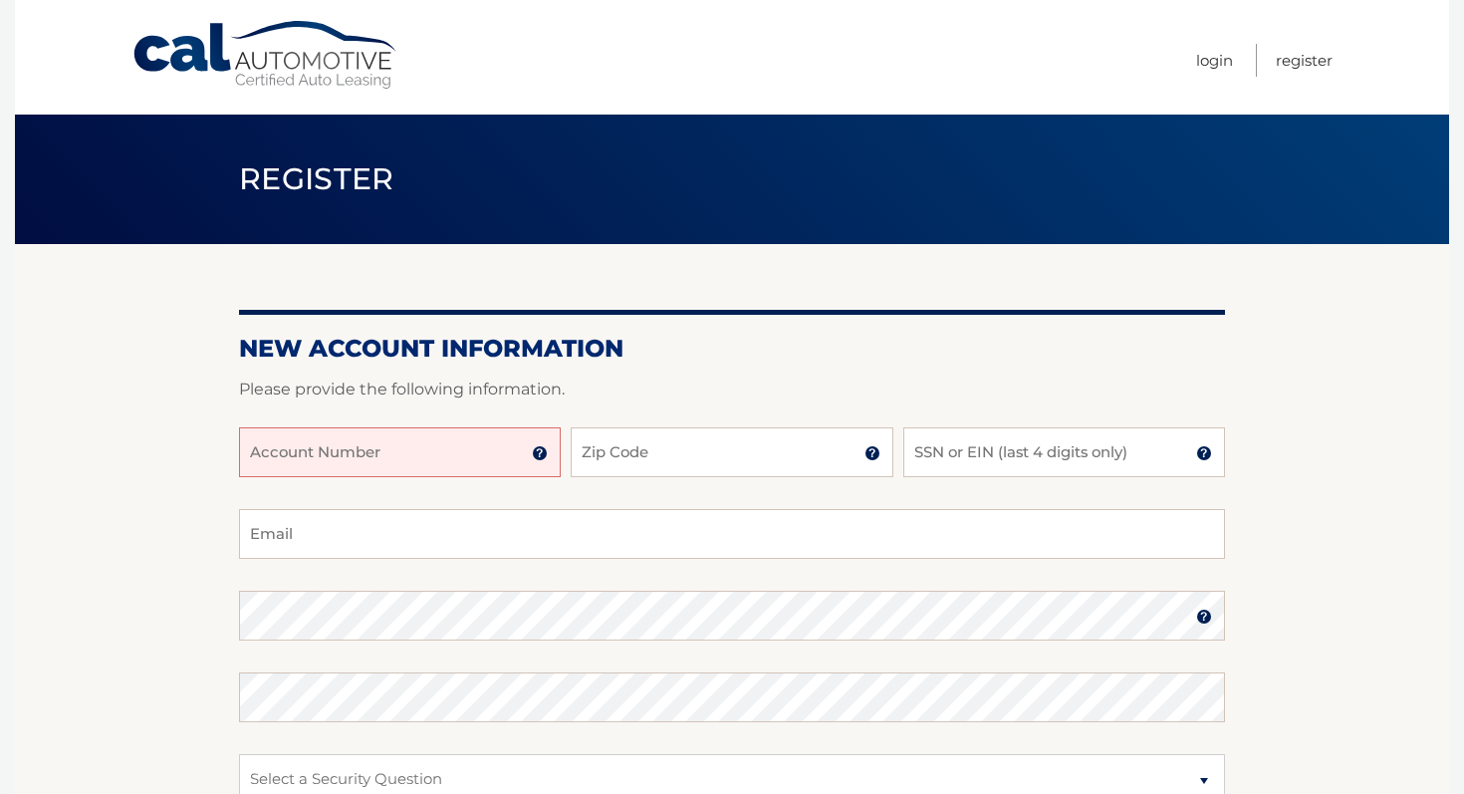
click at [682, 380] on p "Please provide the following information." at bounding box center [732, 390] width 986 height 28
